Goal: Task Accomplishment & Management: Manage account settings

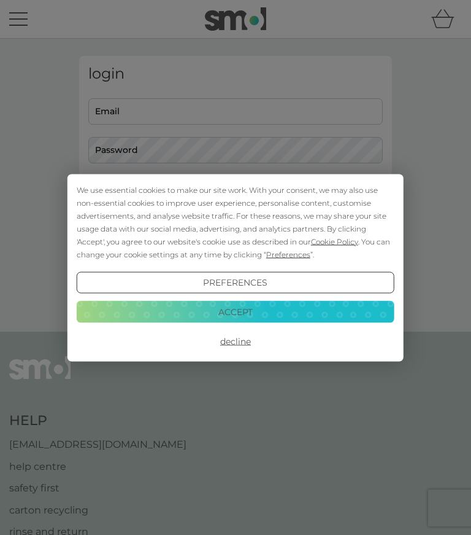
click at [175, 307] on button "Accept" at bounding box center [236, 312] width 318 height 22
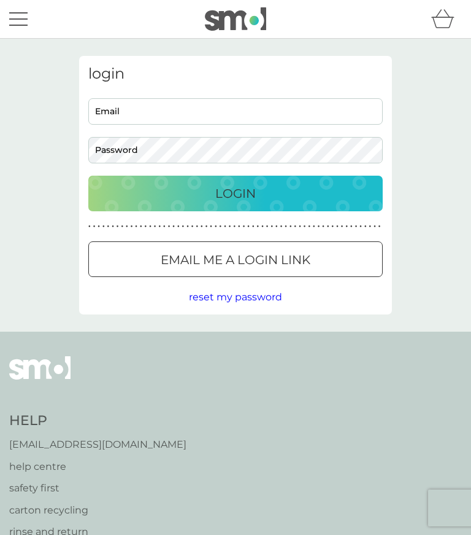
click at [121, 112] on input "Email" at bounding box center [235, 111] width 295 height 26
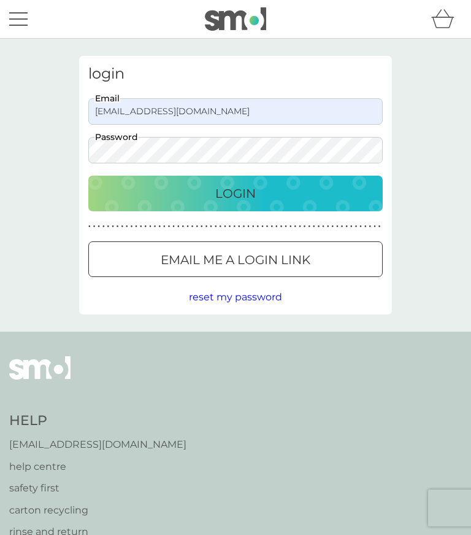
type input "[EMAIL_ADDRESS][DOMAIN_NAME]"
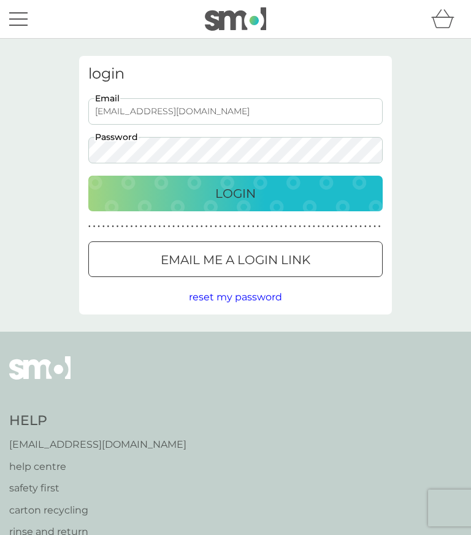
click at [231, 196] on p "Login" at bounding box center [235, 194] width 41 height 20
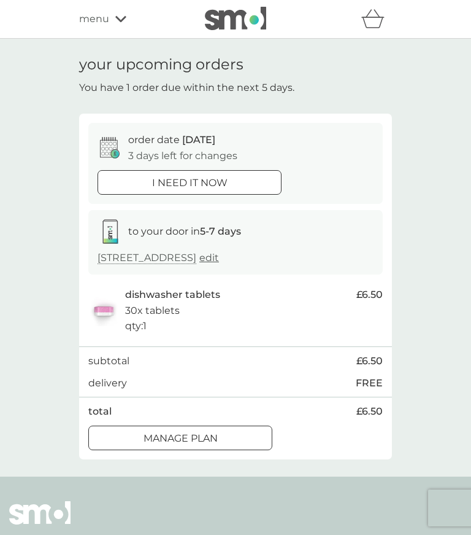
click at [168, 434] on div at bounding box center [180, 437] width 44 height 13
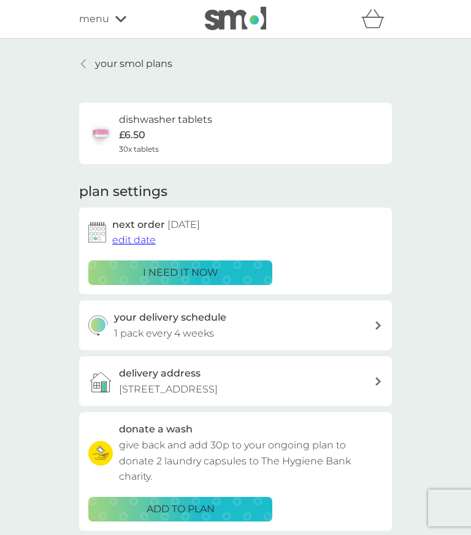
click at [145, 234] on span "edit date" at bounding box center [134, 240] width 44 height 12
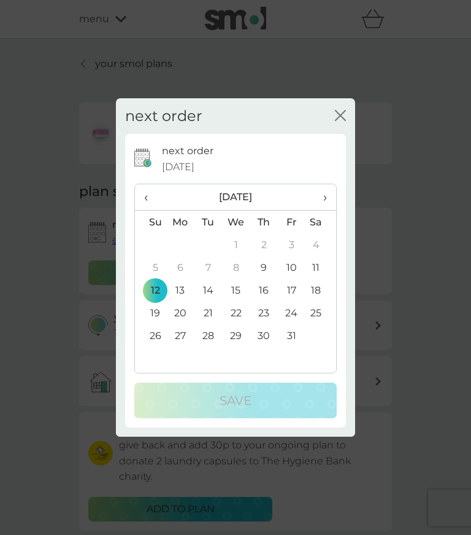
click at [315, 187] on span "›" at bounding box center [321, 197] width 12 height 26
click at [156, 307] on td "16" at bounding box center [150, 312] width 31 height 23
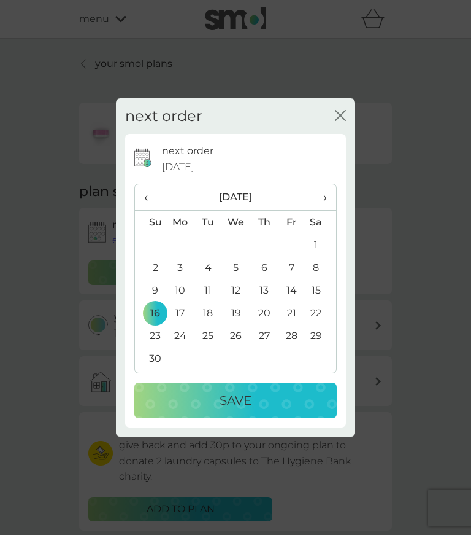
click at [231, 401] on p "Save" at bounding box center [236, 400] width 32 height 20
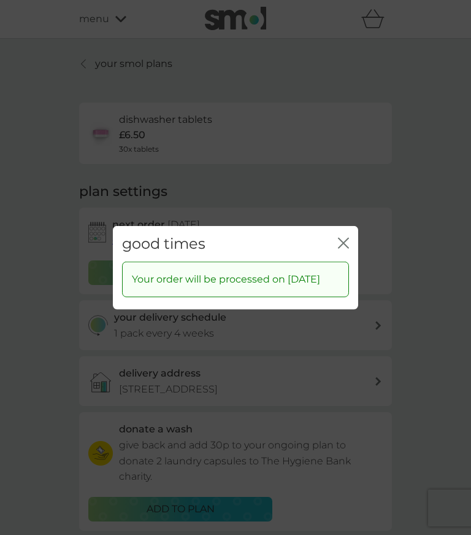
click at [17, 253] on div "good times close Your order will be processed on 16 Nov 2025" at bounding box center [235, 267] width 471 height 535
